Goal: Task Accomplishment & Management: Manage account settings

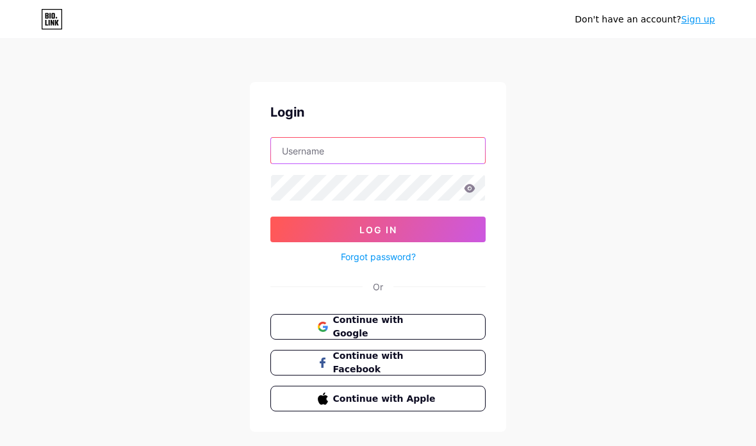
click at [360, 150] on input "text" at bounding box center [378, 151] width 214 height 26
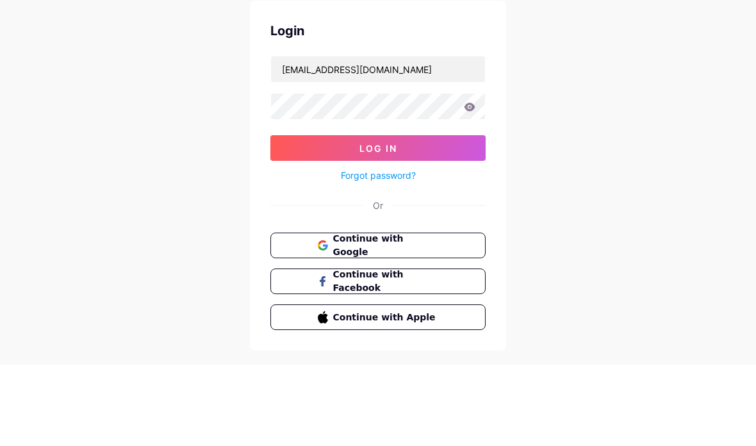
scroll to position [51, 0]
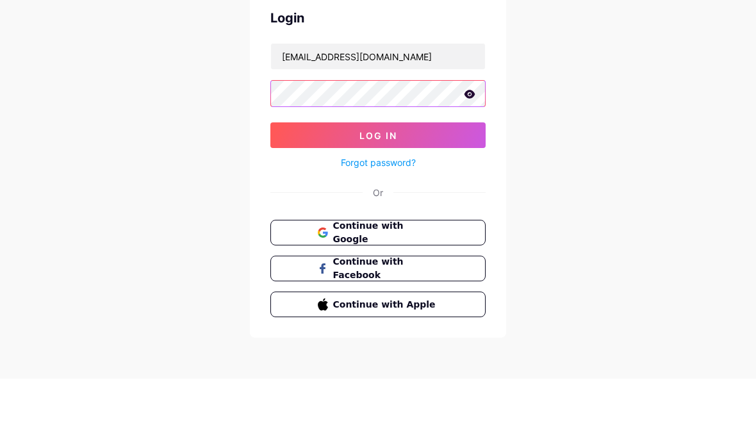
click at [435, 190] on button "Log In" at bounding box center [377, 203] width 215 height 26
click at [418, 190] on button "Log In" at bounding box center [377, 203] width 215 height 26
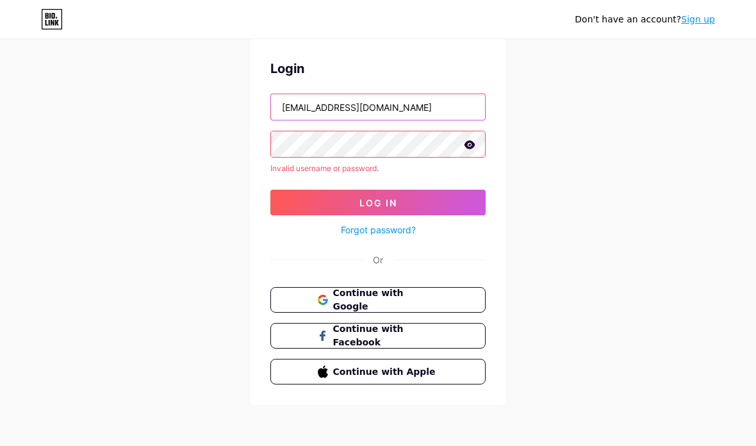
click at [392, 94] on input "mario_a46@yahoo.fr" at bounding box center [378, 107] width 214 height 26
type input "m"
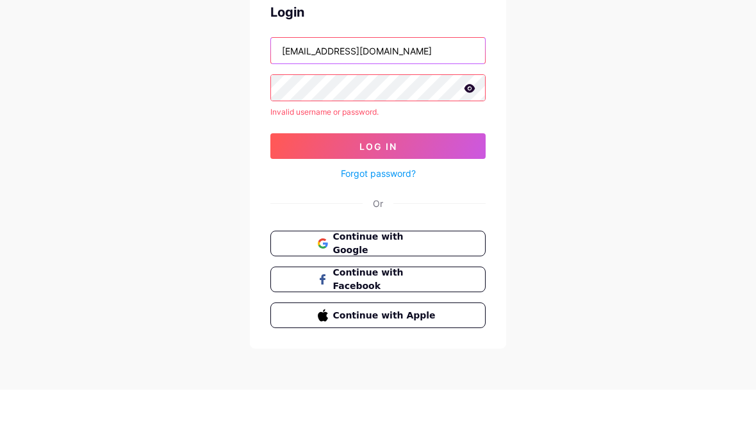
type input "Psytoink@gmail.com"
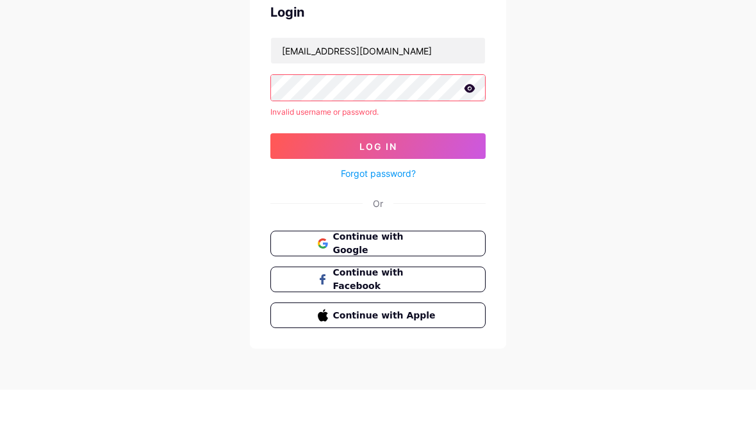
click at [468, 140] on icon at bounding box center [469, 144] width 11 height 8
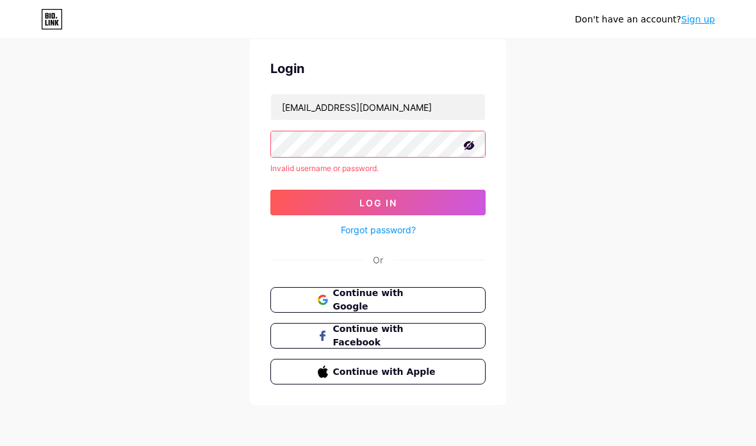
click at [407, 194] on button "Log In" at bounding box center [377, 203] width 215 height 26
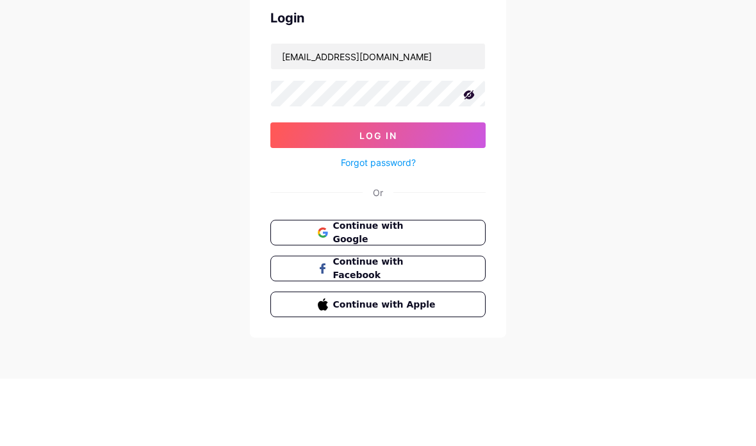
click at [422, 190] on button "Log In" at bounding box center [377, 203] width 215 height 26
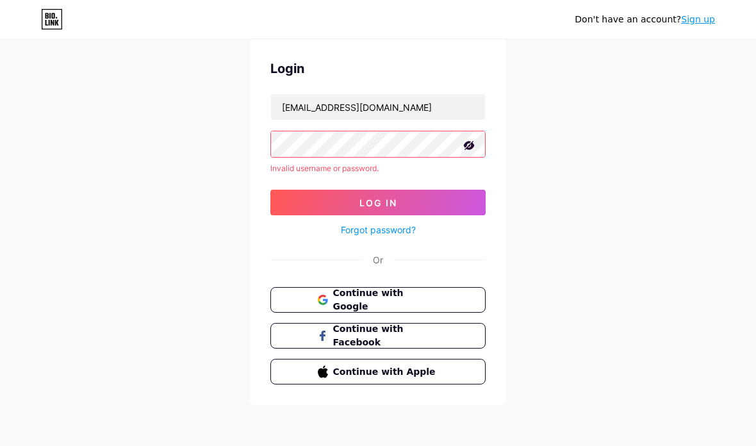
click at [465, 142] on icon at bounding box center [469, 145] width 13 height 13
click at [432, 290] on span "Continue with Google" at bounding box center [386, 299] width 106 height 27
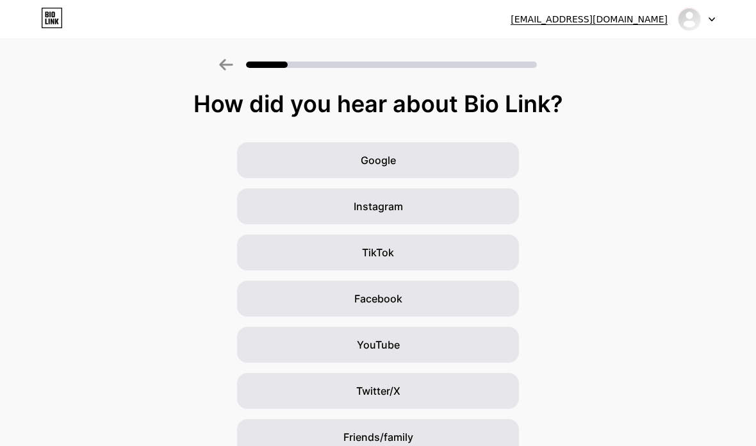
click at [411, 207] on div "Instagram" at bounding box center [378, 206] width 282 height 36
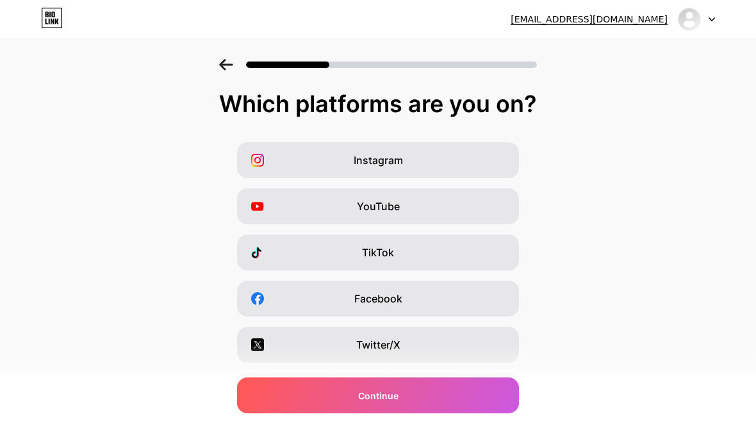
click at [427, 158] on div "Instagram" at bounding box center [378, 160] width 282 height 36
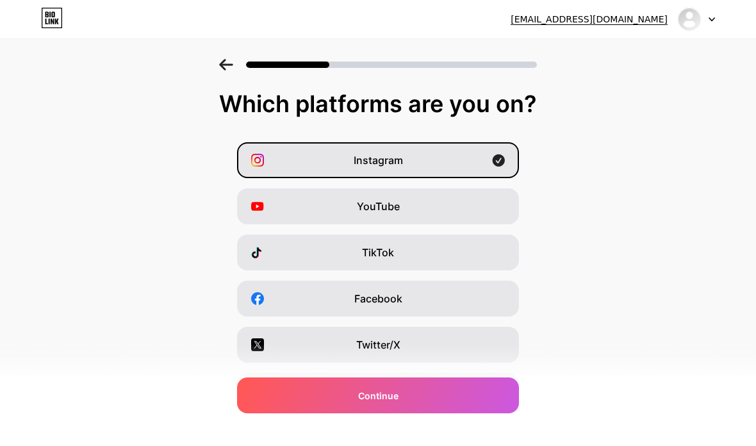
click at [438, 393] on div "Continue" at bounding box center [378, 395] width 282 height 36
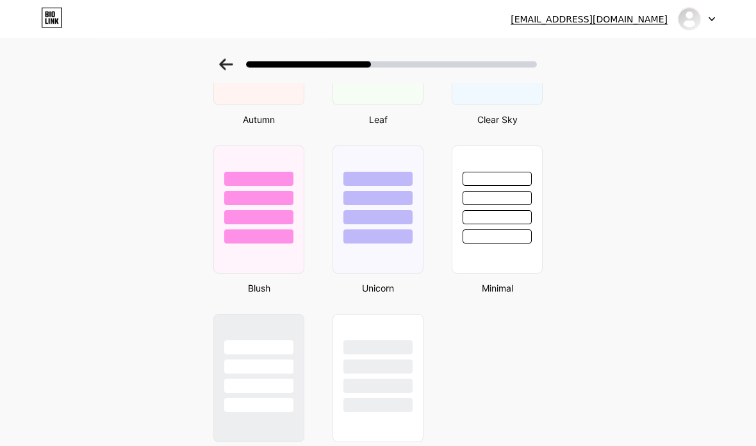
scroll to position [1029, 0]
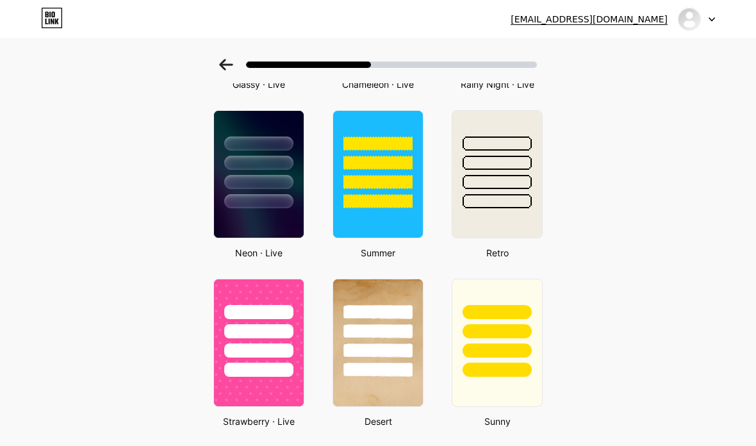
click at [498, 194] on div at bounding box center [497, 159] width 90 height 97
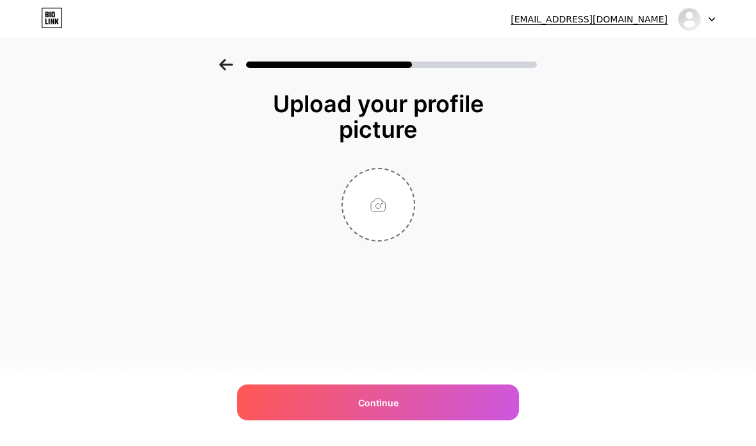
scroll to position [0, 0]
click at [459, 400] on div "Continue" at bounding box center [378, 402] width 282 height 36
click at [383, 199] on input "file" at bounding box center [378, 204] width 71 height 71
type input "C:\fakepath\IMG_1235.png"
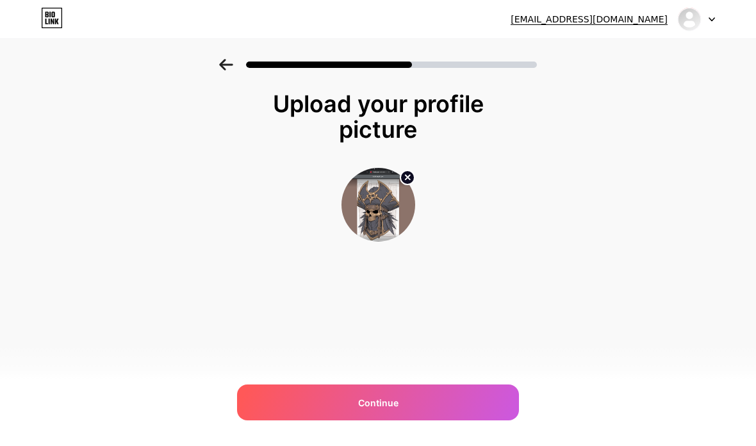
click at [430, 400] on div "Continue" at bounding box center [378, 402] width 282 height 36
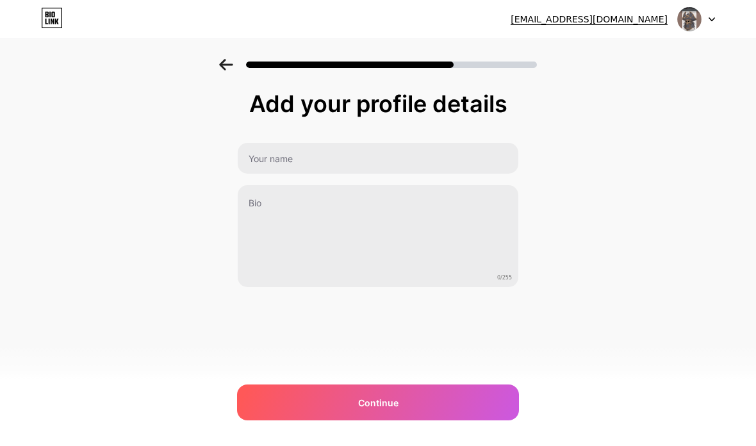
click at [432, 398] on div "Continue" at bounding box center [378, 402] width 282 height 36
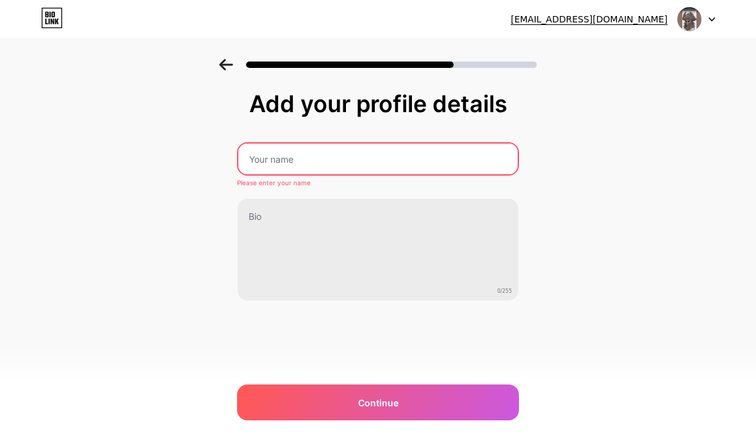
click at [354, 154] on input "text" at bounding box center [377, 159] width 279 height 31
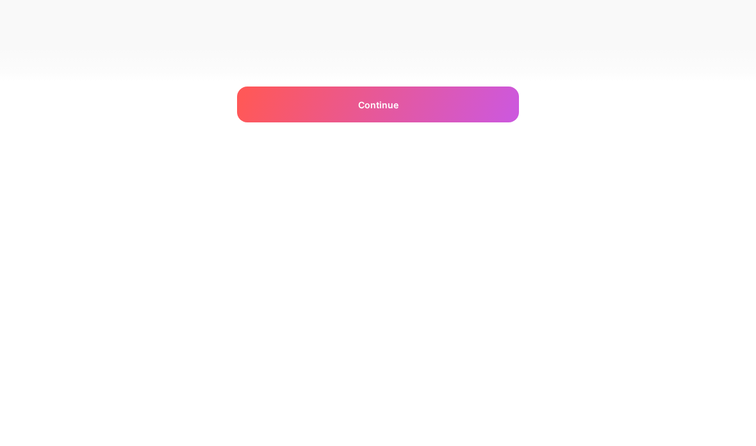
type input "Psyto"
click at [465, 384] on div "Continue" at bounding box center [378, 402] width 282 height 36
